Goal: Task Accomplishment & Management: Use online tool/utility

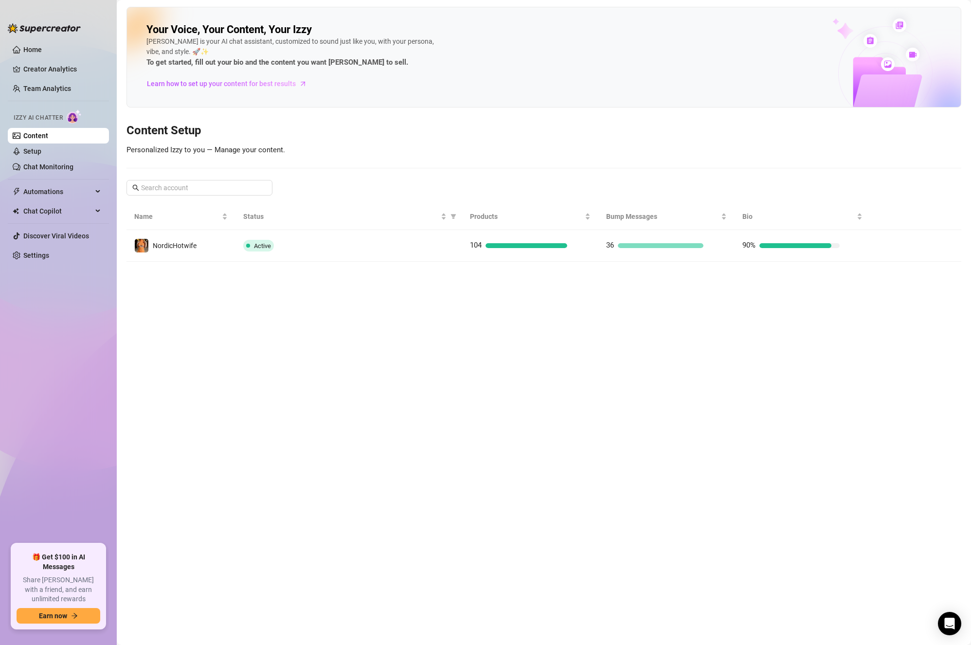
click at [448, 373] on main "Your Voice, Your Content, Your [PERSON_NAME] is your AI chat assistant, customi…" at bounding box center [544, 322] width 854 height 645
click at [360, 149] on div "Your Voice, Your Content, Your [PERSON_NAME] is your AI chat assistant, customi…" at bounding box center [543, 134] width 835 height 255
click at [321, 320] on main "Your Voice, Your Content, Your [PERSON_NAME] is your AI chat assistant, customi…" at bounding box center [544, 322] width 854 height 645
click at [319, 319] on main "Your Voice, Your Content, Your [PERSON_NAME] is your AI chat assistant, customi…" at bounding box center [544, 322] width 854 height 645
click at [41, 151] on link "Setup" at bounding box center [32, 151] width 18 height 8
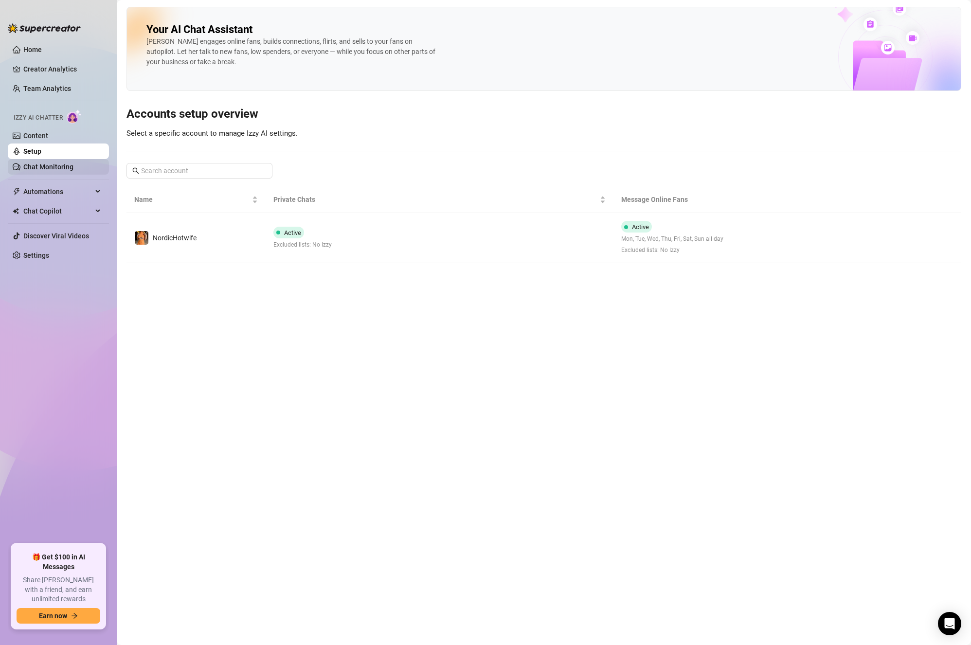
click at [55, 163] on link "Chat Monitoring" at bounding box center [48, 167] width 50 height 8
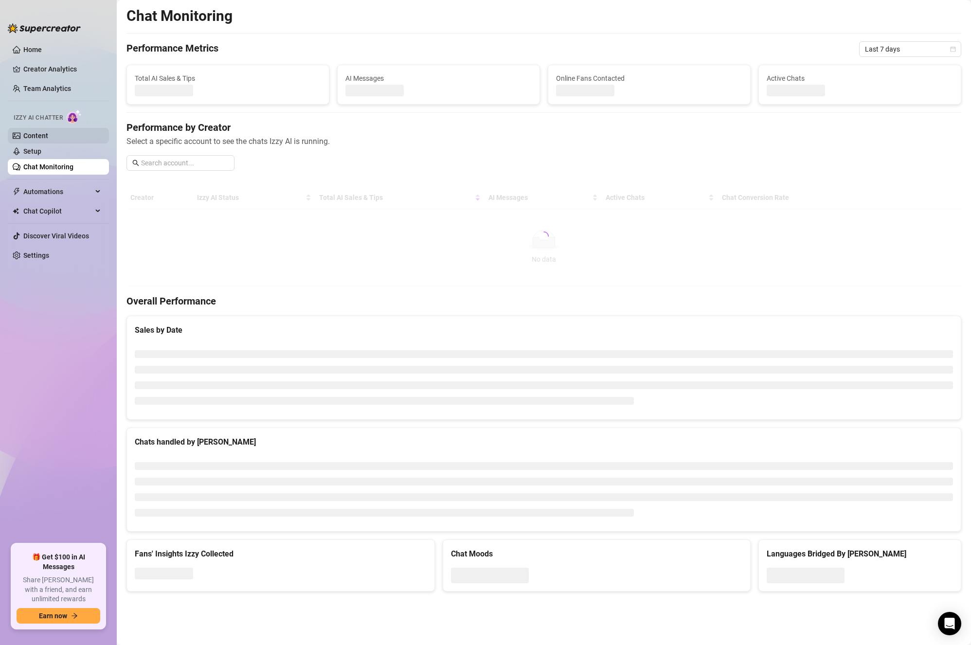
click at [48, 132] on link "Content" at bounding box center [35, 136] width 25 height 8
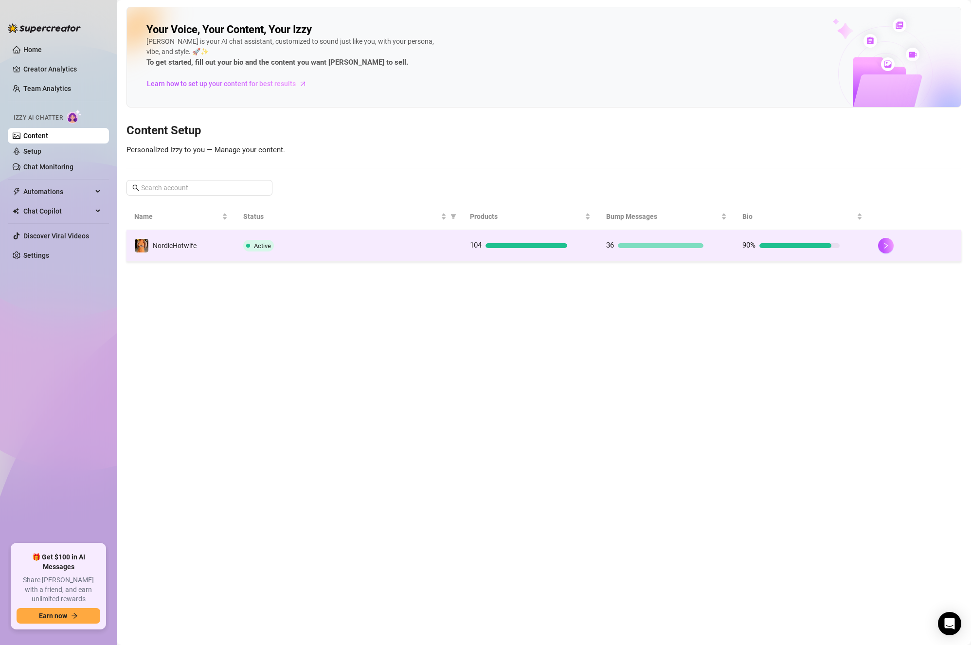
click at [335, 252] on td "Active" at bounding box center [348, 246] width 227 height 32
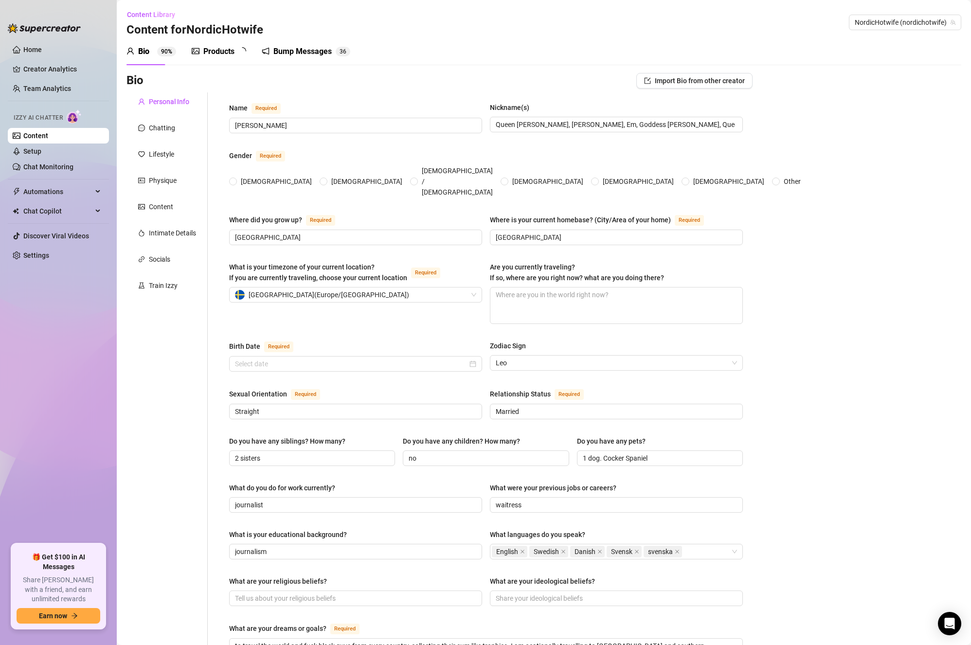
radio input "true"
type input "[DATE]"
click at [9, 355] on ul "Home Creator Analytics Team Analytics Izzy AI Chatter Content Setup Chat Monito…" at bounding box center [58, 289] width 101 height 502
click at [52, 190] on span "Automations" at bounding box center [57, 192] width 69 height 16
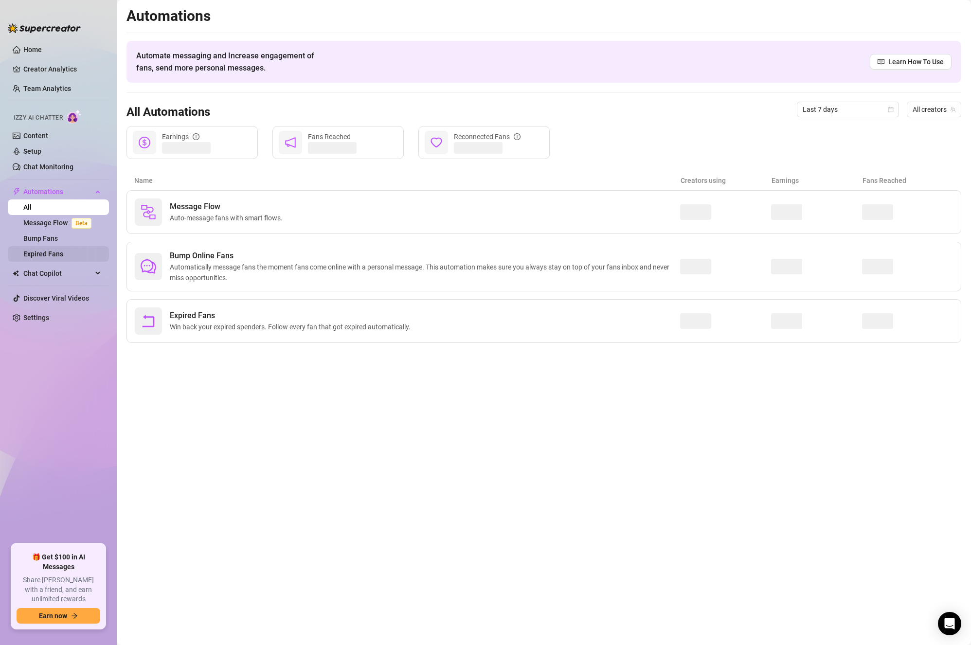
click at [55, 250] on link "Expired Fans" at bounding box center [43, 254] width 40 height 8
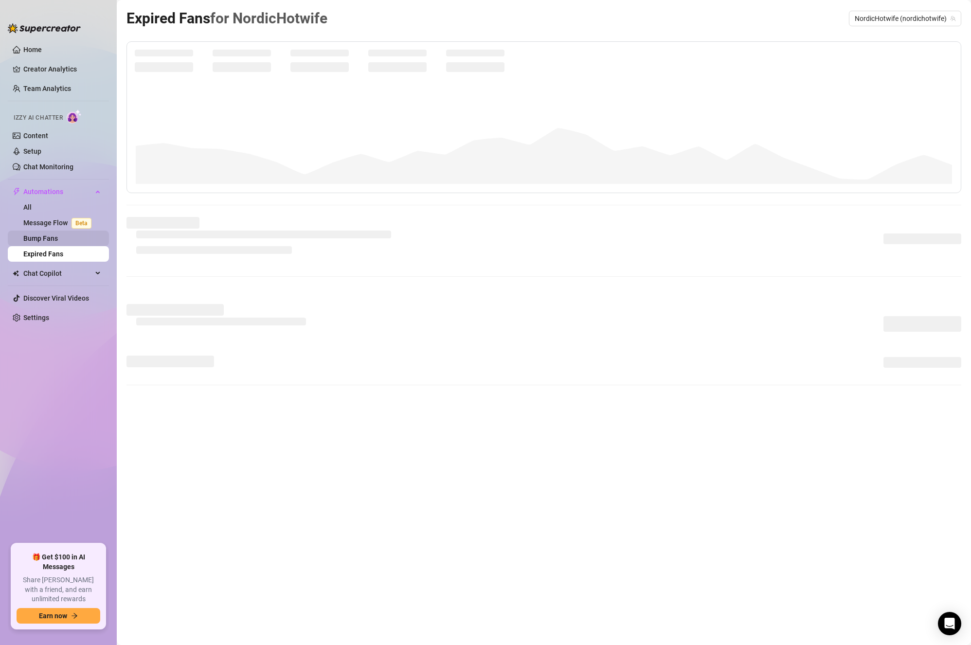
click at [55, 234] on link "Bump Fans" at bounding box center [40, 238] width 35 height 8
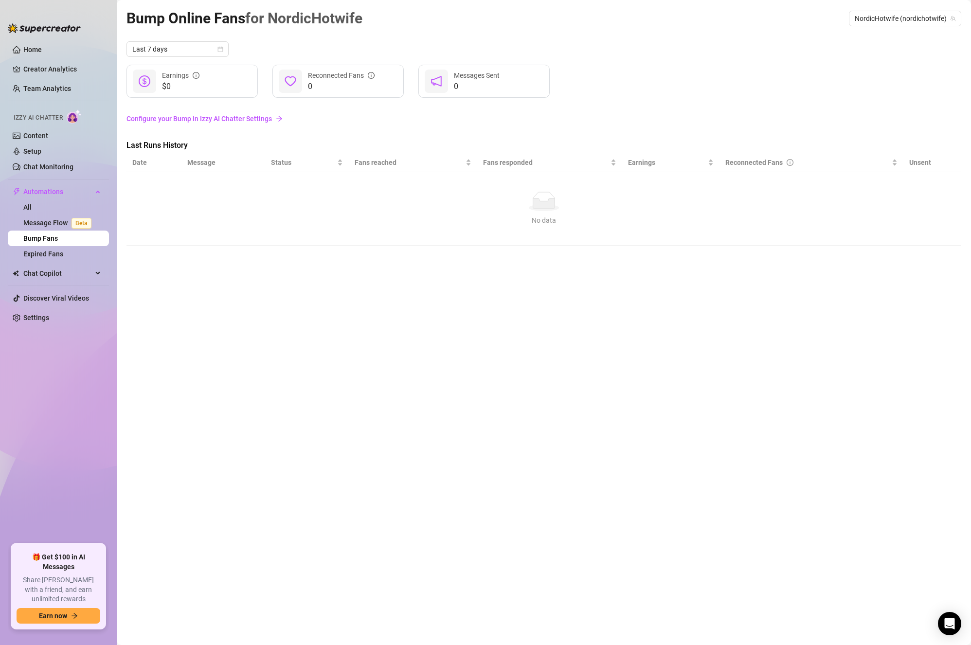
click at [250, 283] on div "Bump Online Fans for NordicHotwife NordicHotwife (nordichotwife) Last 7 days $0…" at bounding box center [543, 311] width 835 height 609
click at [491, 320] on div "Bump Online Fans for NordicHotwife NordicHotwife (nordichotwife) Last 7 days $0…" at bounding box center [543, 311] width 835 height 609
drag, startPoint x: 272, startPoint y: 363, endPoint x: 164, endPoint y: 364, distance: 108.0
click at [272, 363] on div "Bump Online Fans for NordicHotwife NordicHotwife (nordichotwife) Last 7 days $0…" at bounding box center [543, 311] width 835 height 609
click at [691, 405] on div "Bump Online Fans for NordicHotwife NordicHotwife (nordichotwife) Last 7 days $0…" at bounding box center [543, 311] width 835 height 609
